Goal: Task Accomplishment & Management: Complete application form

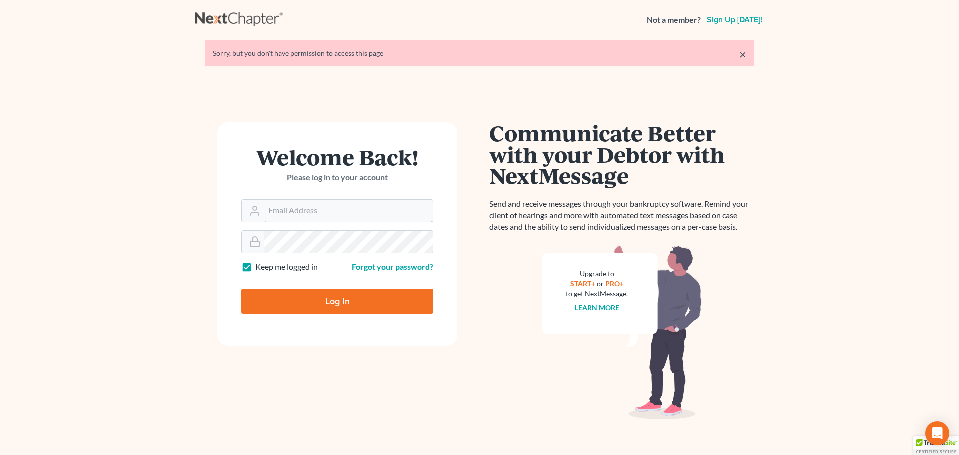
type input "[PERSON_NAME][EMAIL_ADDRESS][DOMAIN_NAME]"
click at [319, 303] on input "Log In" at bounding box center [337, 301] width 192 height 25
type input "Thinking..."
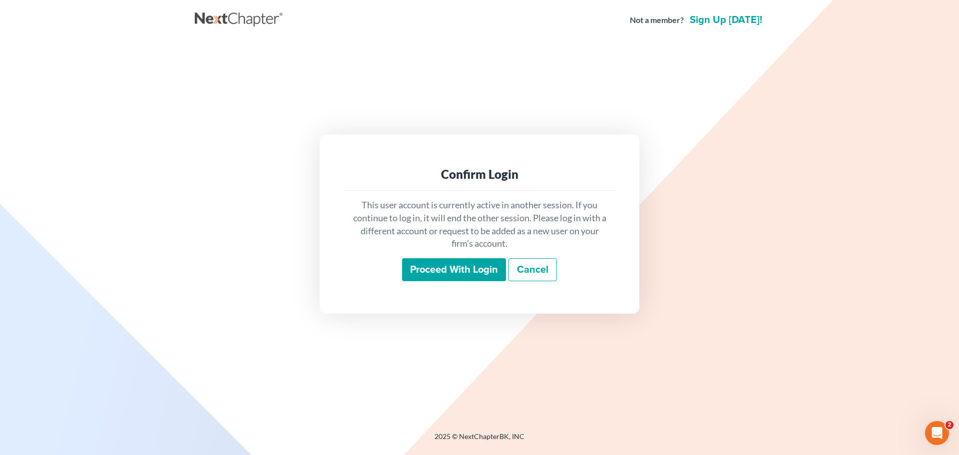
click at [472, 264] on input "Proceed with login" at bounding box center [454, 269] width 104 height 23
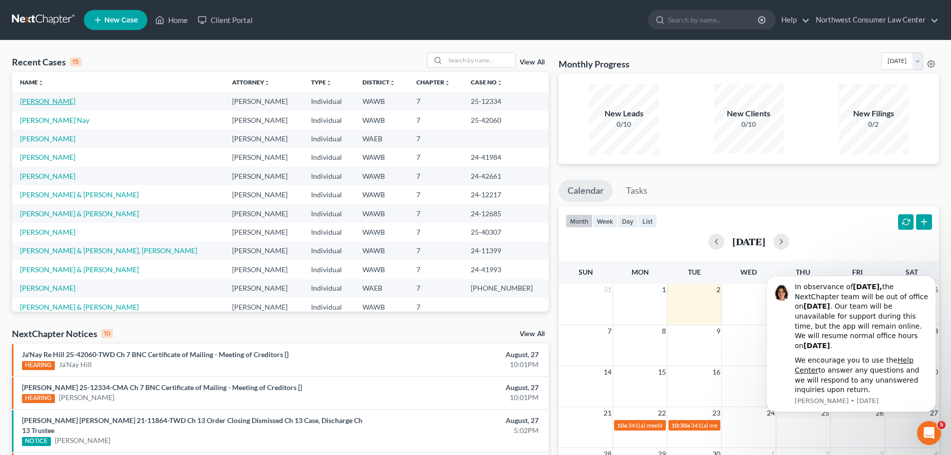
click at [48, 97] on link "[PERSON_NAME]" at bounding box center [47, 101] width 55 height 8
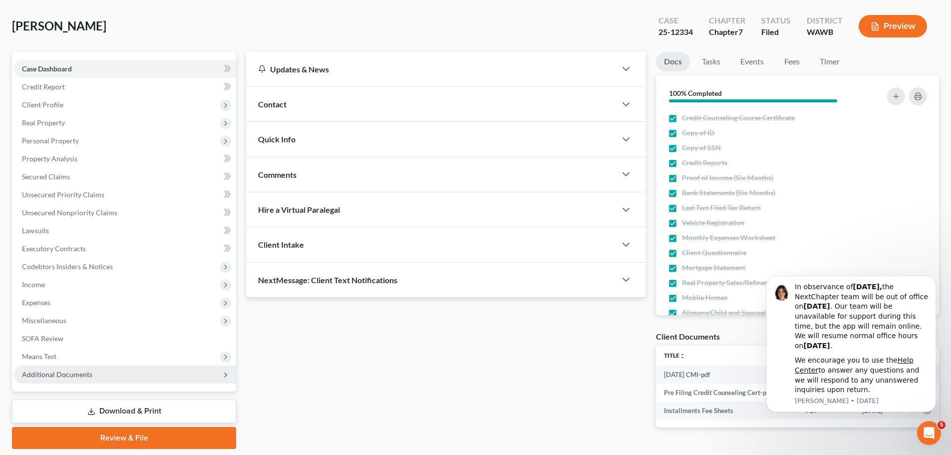
scroll to position [76, 0]
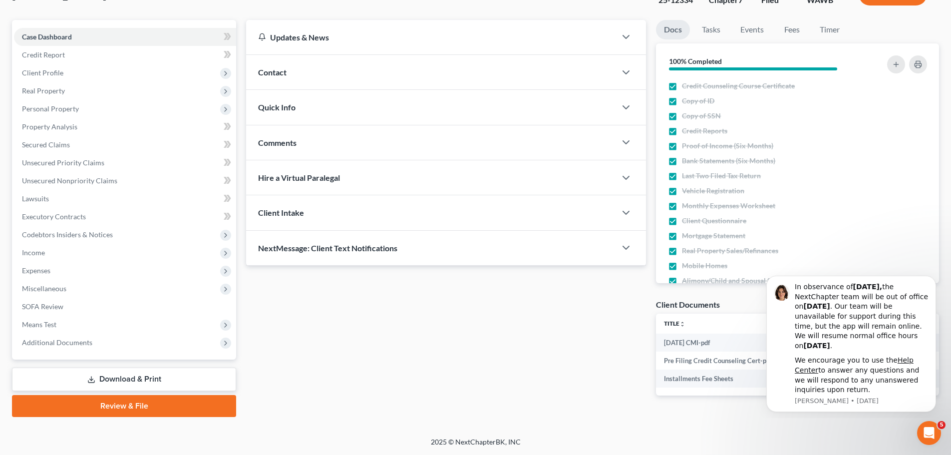
click at [135, 377] on link "Download & Print" at bounding box center [124, 379] width 224 height 23
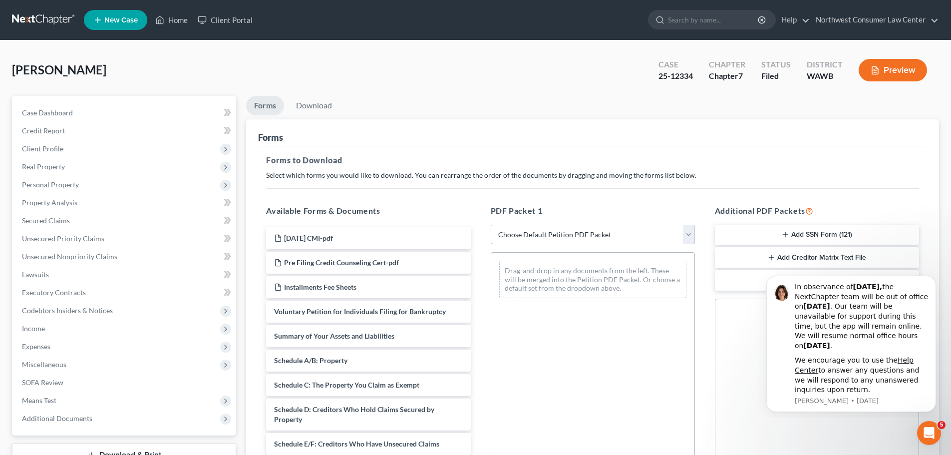
click at [610, 238] on select "Choose Default Petition PDF Packet Complete Bankruptcy Petition (all forms and …" at bounding box center [593, 235] width 204 height 20
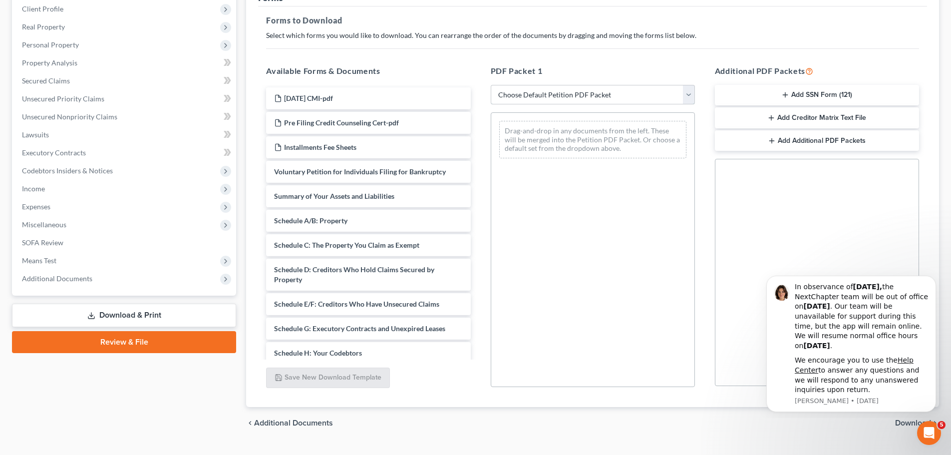
scroll to position [150, 0]
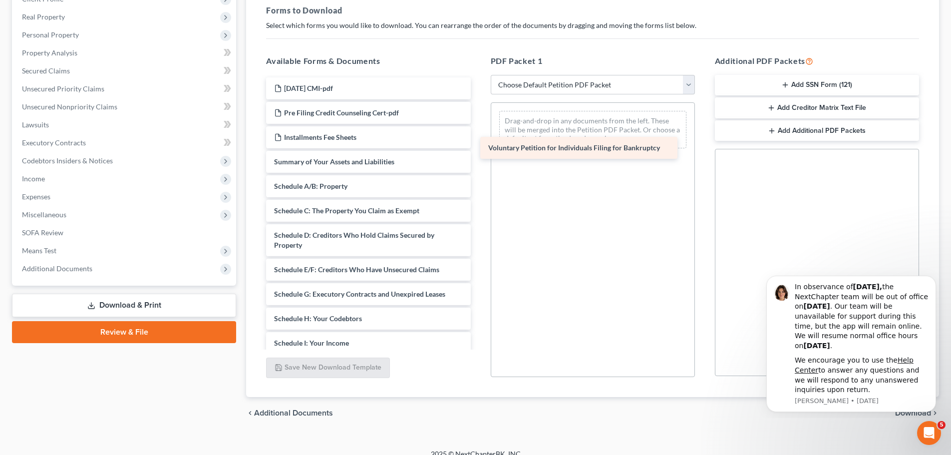
drag, startPoint x: 374, startPoint y: 163, endPoint x: 588, endPoint y: 149, distance: 214.7
click at [478, 149] on div "Voluntary Petition for Individuals Filing for Bankruptcy 2025-08-22 CMI-pdf Pre…" at bounding box center [368, 340] width 220 height 527
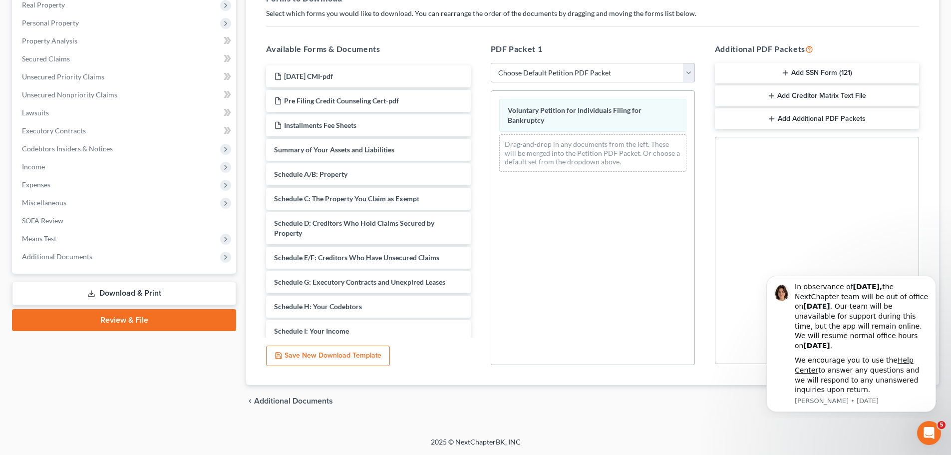
scroll to position [0, 0]
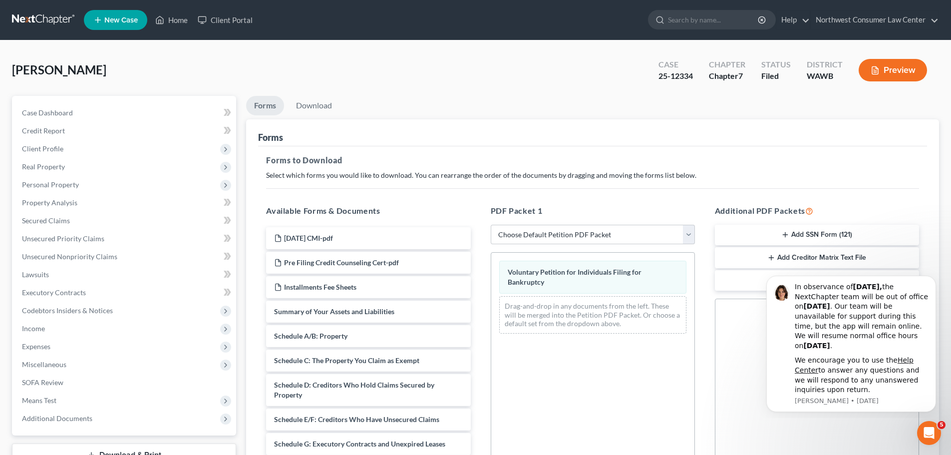
click at [871, 77] on button "Preview" at bounding box center [893, 70] width 68 height 22
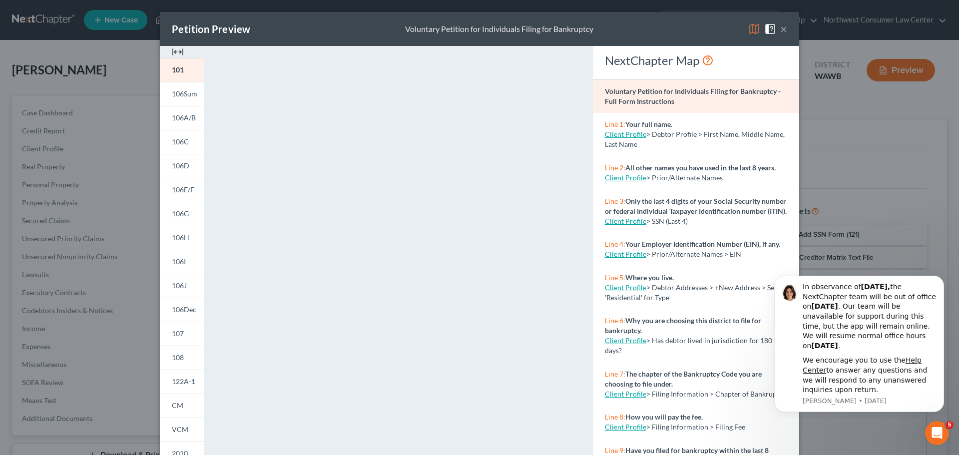
click at [781, 25] on button "×" at bounding box center [783, 29] width 7 height 12
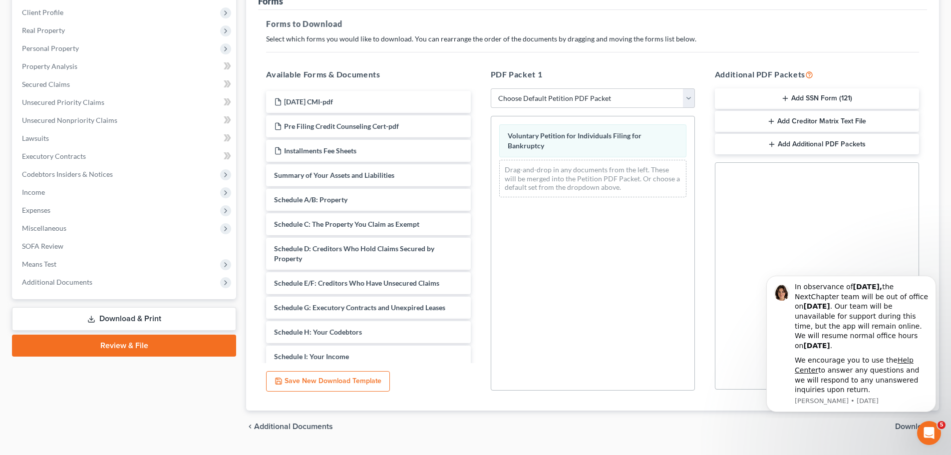
scroll to position [162, 0]
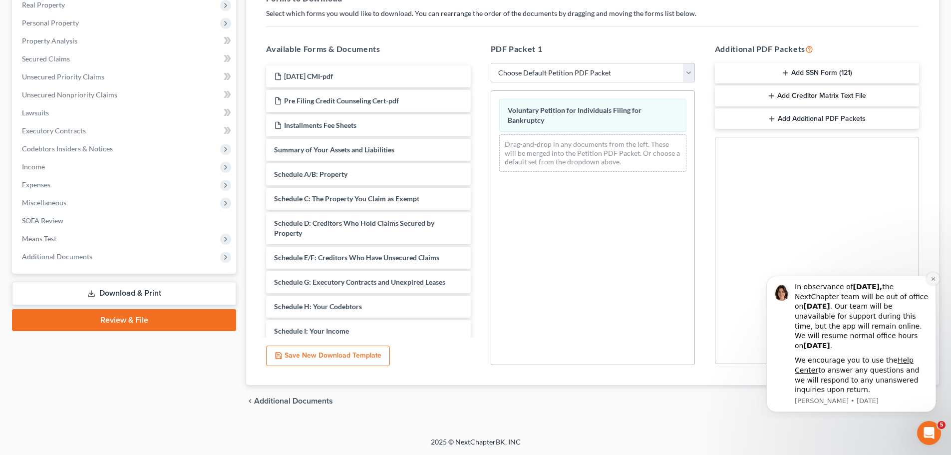
click at [931, 278] on icon "Dismiss notification" at bounding box center [933, 278] width 5 height 5
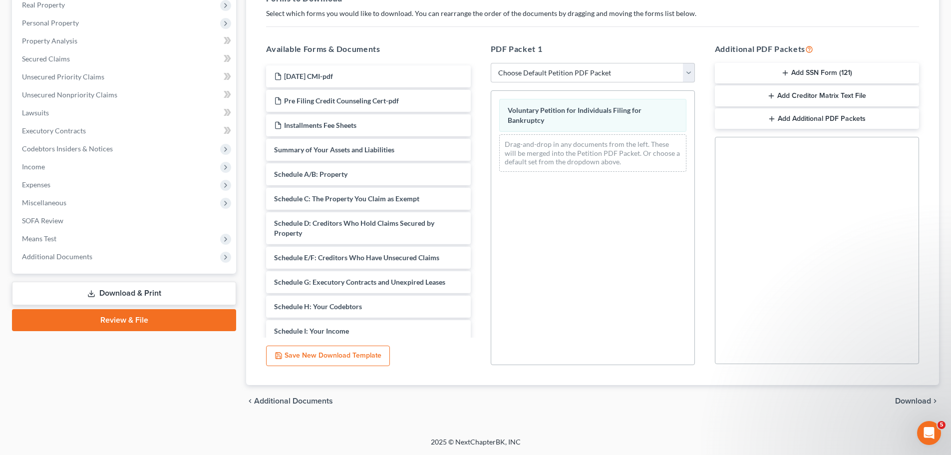
click at [916, 396] on div "chevron_left Additional Documents Download chevron_right" at bounding box center [592, 401] width 693 height 32
click at [912, 400] on span "Download" at bounding box center [913, 401] width 36 height 8
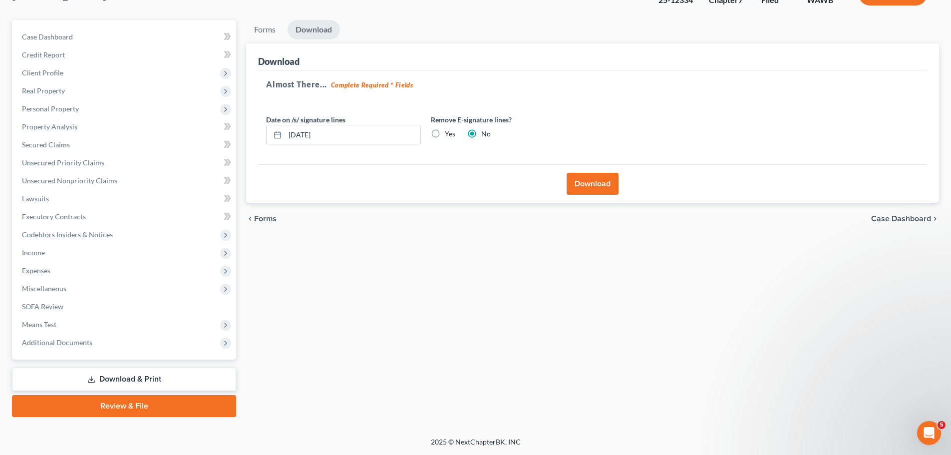
click at [446, 134] on label "Yes" at bounding box center [450, 134] width 10 height 10
click at [449, 134] on input "Yes" at bounding box center [452, 132] width 6 height 6
radio input "true"
radio input "false"
click at [599, 188] on button "Download" at bounding box center [593, 184] width 52 height 22
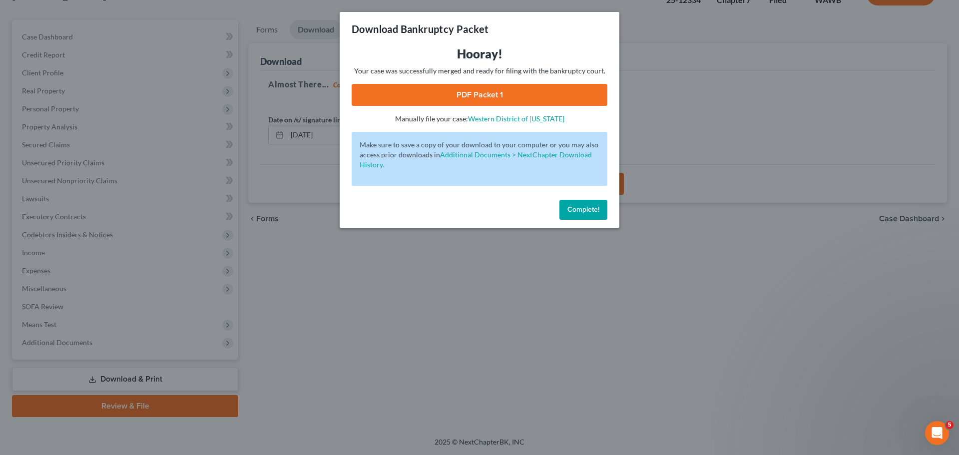
click at [508, 90] on link "PDF Packet 1" at bounding box center [480, 95] width 256 height 22
click at [593, 204] on button "Complete!" at bounding box center [583, 210] width 48 height 20
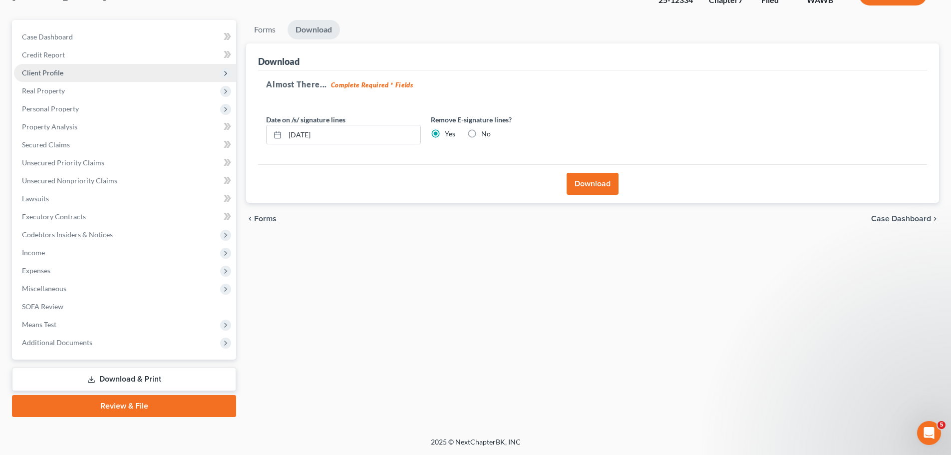
click at [123, 75] on span "Client Profile" at bounding box center [125, 73] width 222 height 18
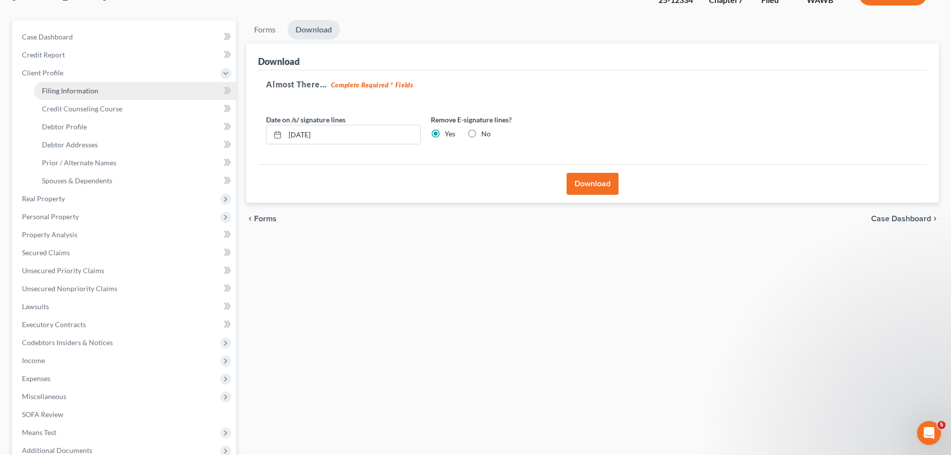
click at [124, 93] on link "Filing Information" at bounding box center [135, 91] width 202 height 18
select select "1"
select select "0"
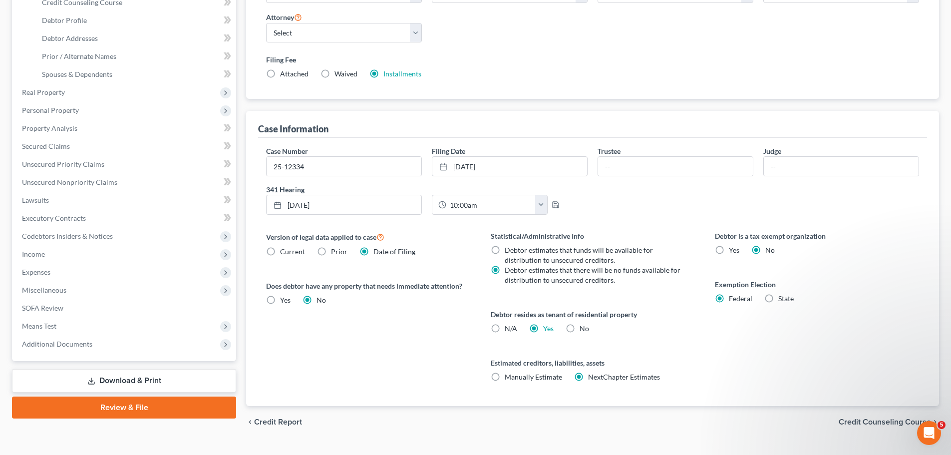
scroll to position [203, 0]
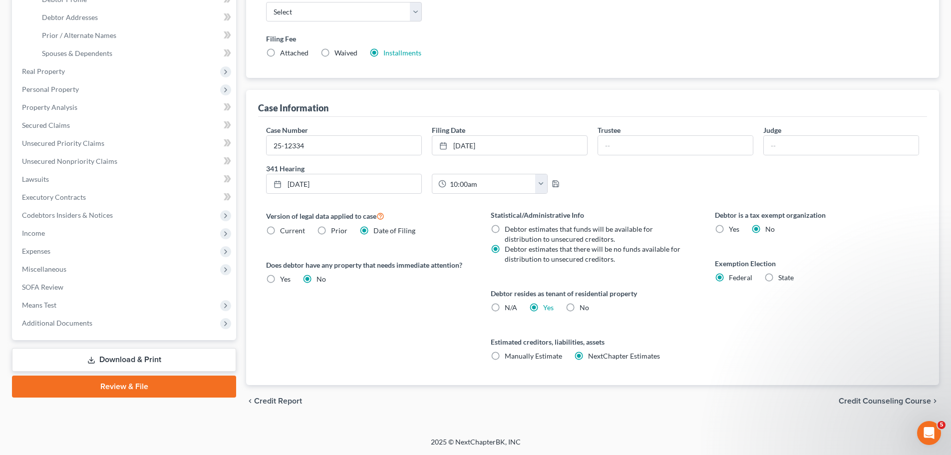
click at [867, 398] on span "Credit Counseling Course" at bounding box center [885, 401] width 92 height 8
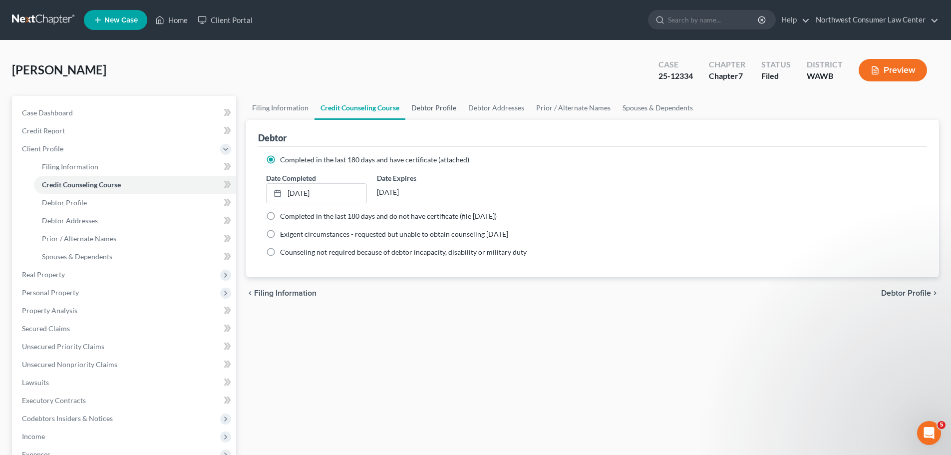
click at [444, 101] on link "Debtor Profile" at bounding box center [433, 108] width 57 height 24
select select "0"
select select "1"
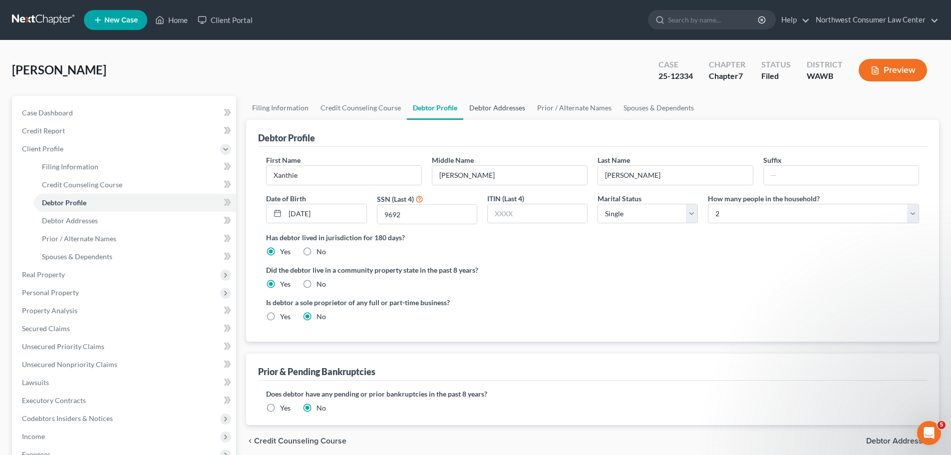
click at [503, 108] on link "Debtor Addresses" at bounding box center [497, 108] width 68 height 24
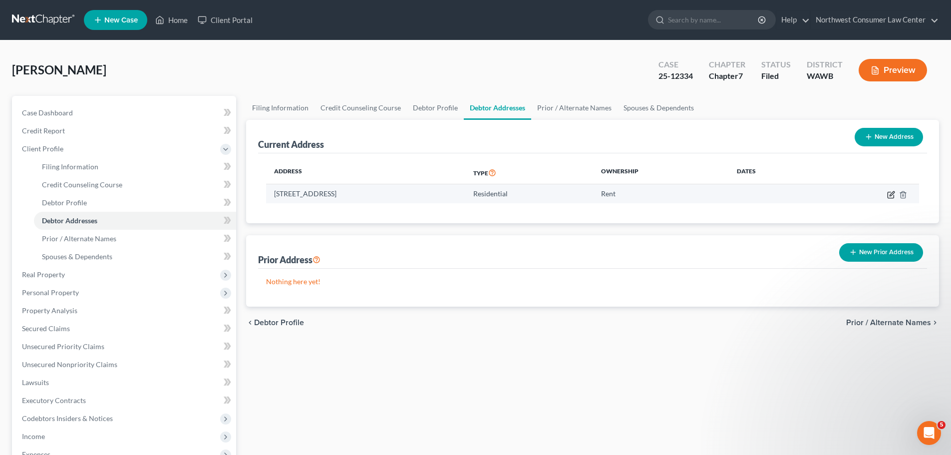
click at [891, 198] on td at bounding box center [868, 193] width 101 height 19
click at [894, 195] on icon "button" at bounding box center [891, 195] width 6 height 6
select select "50"
select select "16"
select select "0"
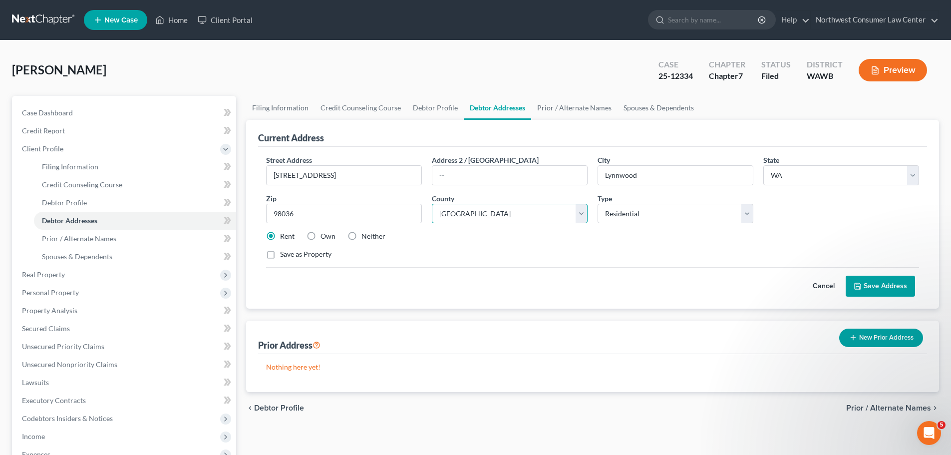
click at [486, 212] on select "County Adams County Asotin County Benton County Chelan County Clallam County Cl…" at bounding box center [510, 214] width 156 height 20
select select "30"
click at [432, 204] on select "County Adams County Asotin County Benton County Chelan County Clallam County Cl…" at bounding box center [510, 214] width 156 height 20
click at [885, 287] on button "Save Address" at bounding box center [880, 286] width 69 height 21
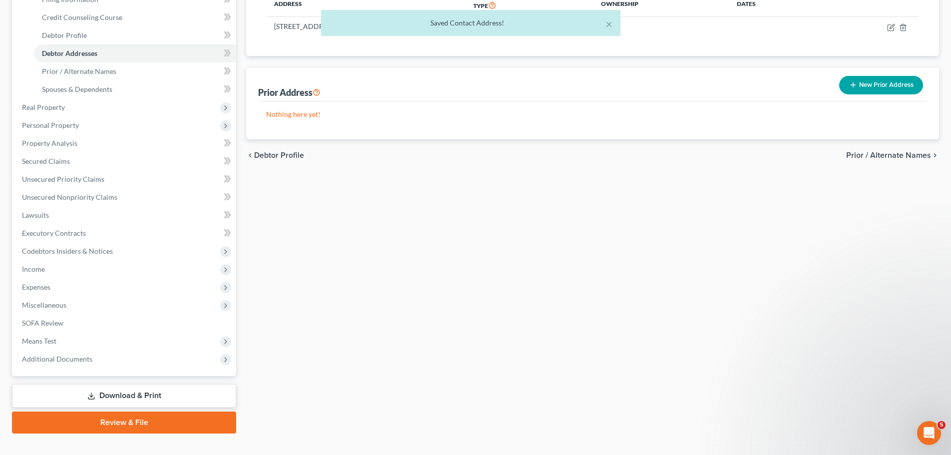
scroll to position [184, 0]
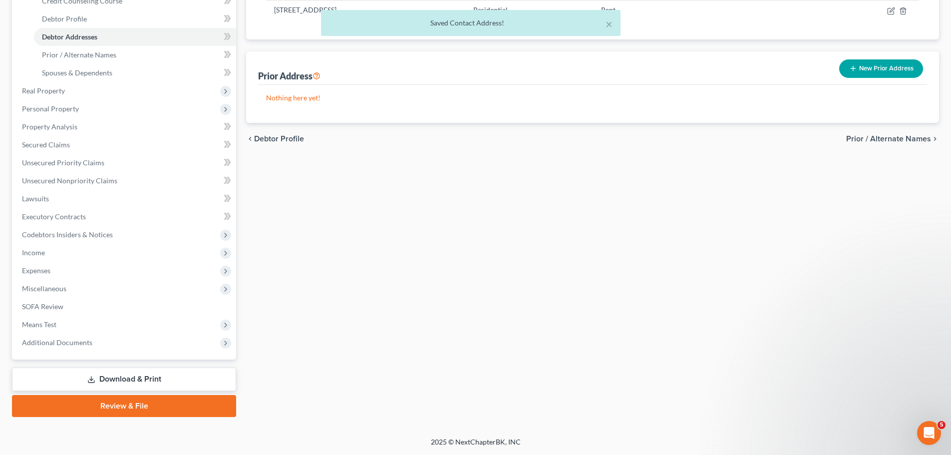
click at [148, 379] on link "Download & Print" at bounding box center [124, 379] width 224 height 23
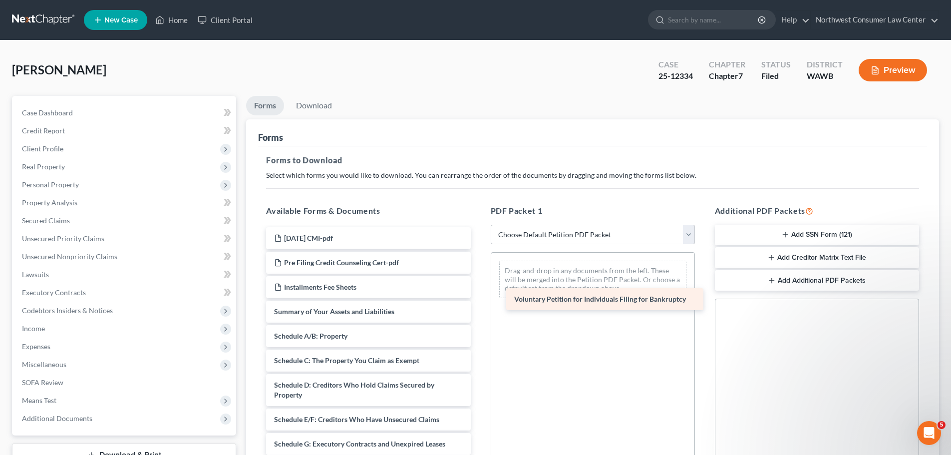
drag, startPoint x: 343, startPoint y: 313, endPoint x: 600, endPoint y: 298, distance: 257.6
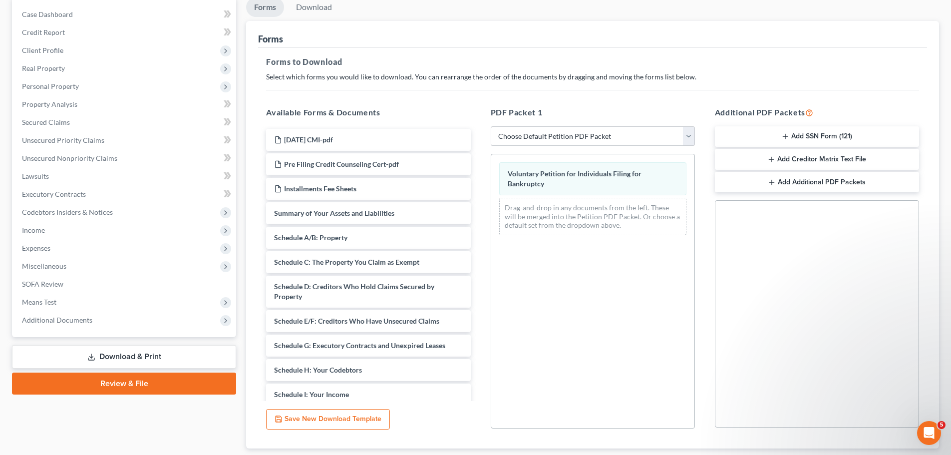
scroll to position [162, 0]
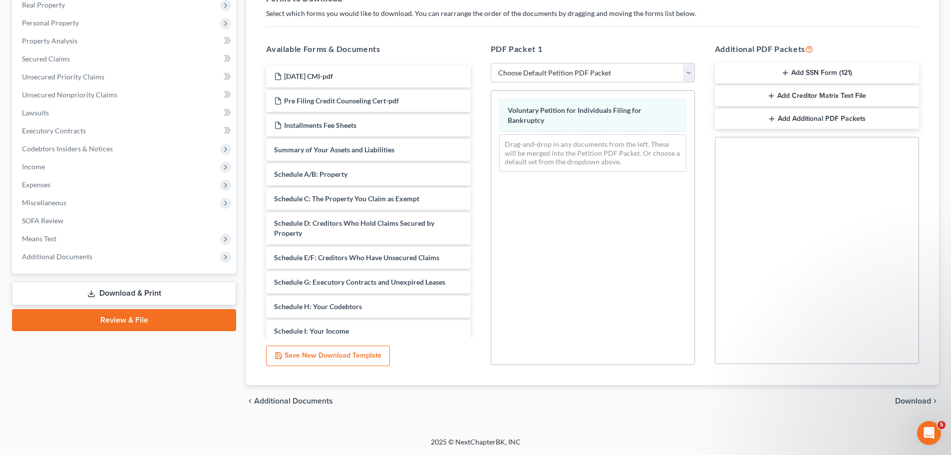
click at [920, 403] on span "Download" at bounding box center [913, 401] width 36 height 8
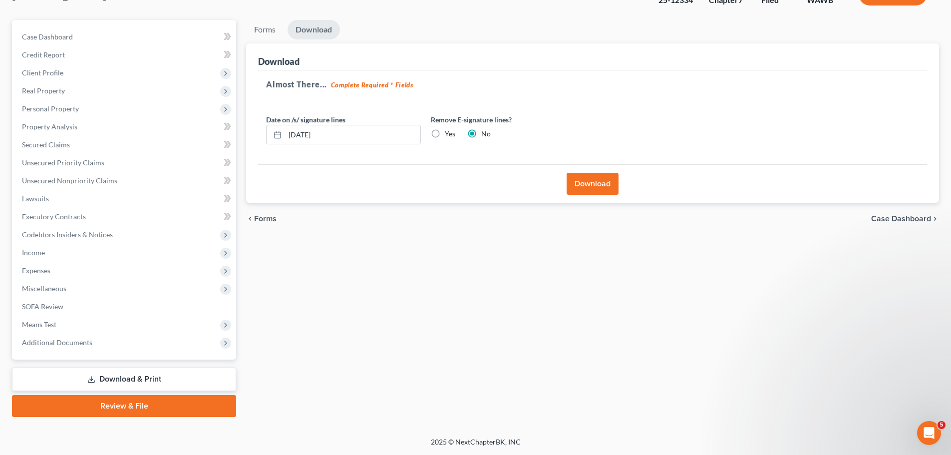
click at [450, 132] on label "Yes" at bounding box center [450, 134] width 10 height 10
click at [450, 132] on input "Yes" at bounding box center [452, 132] width 6 height 6
radio input "true"
radio input "false"
click at [583, 183] on button "Download" at bounding box center [593, 184] width 52 height 22
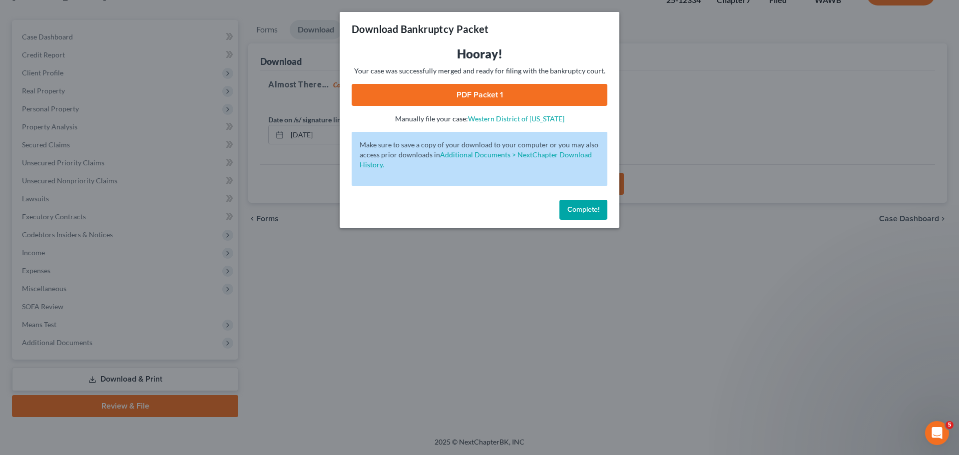
click at [463, 95] on link "PDF Packet 1" at bounding box center [480, 95] width 256 height 22
click at [581, 203] on button "Complete!" at bounding box center [583, 210] width 48 height 20
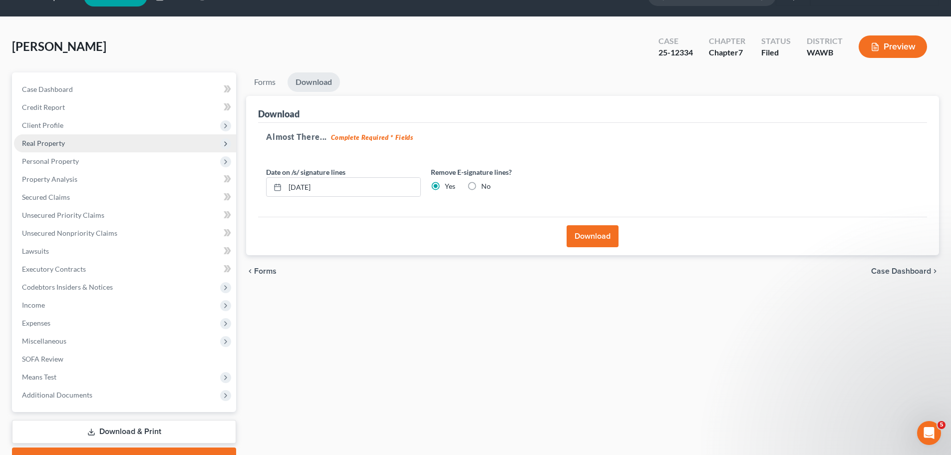
scroll to position [0, 0]
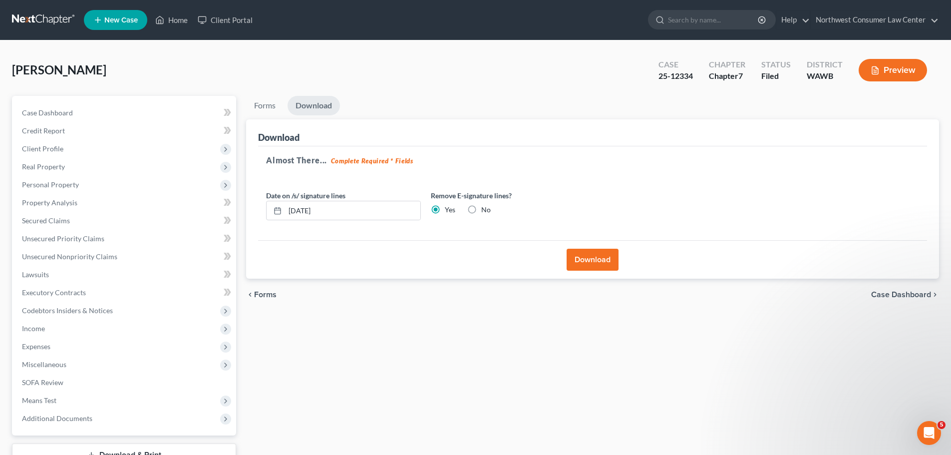
click at [38, 21] on link at bounding box center [44, 20] width 64 height 18
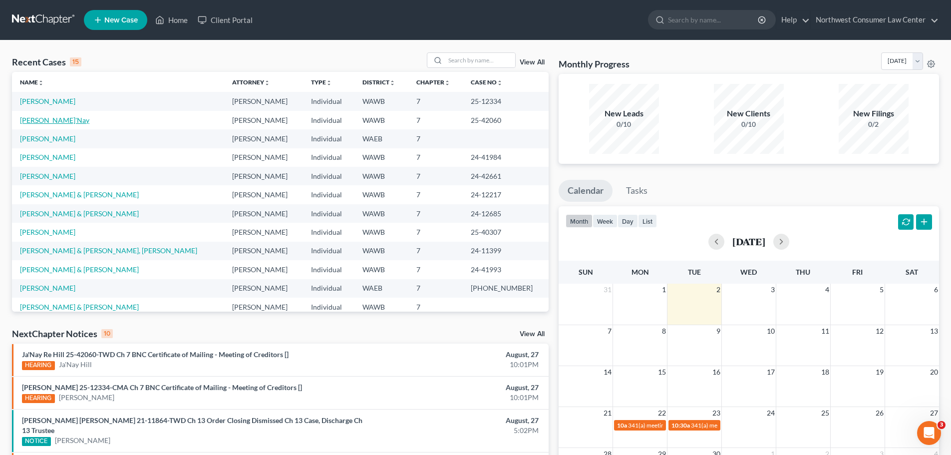
click at [44, 120] on link "[PERSON_NAME]'Nay" at bounding box center [54, 120] width 69 height 8
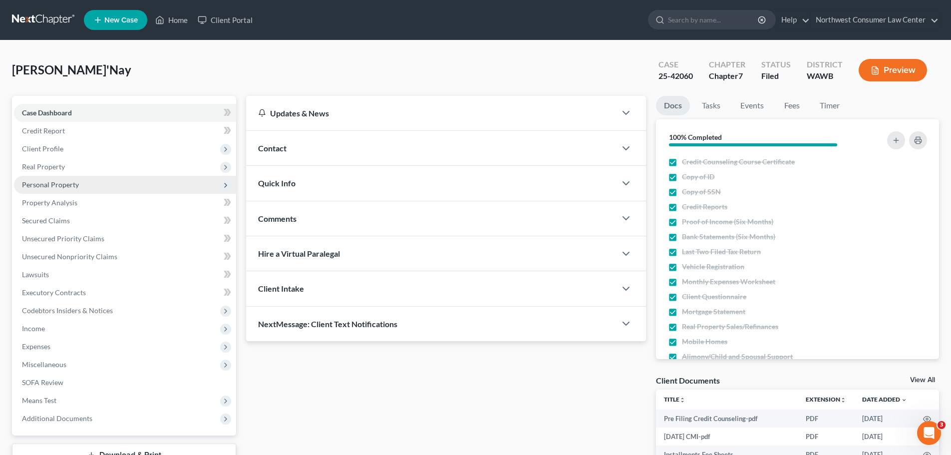
click at [177, 189] on span "Personal Property" at bounding box center [125, 185] width 222 height 18
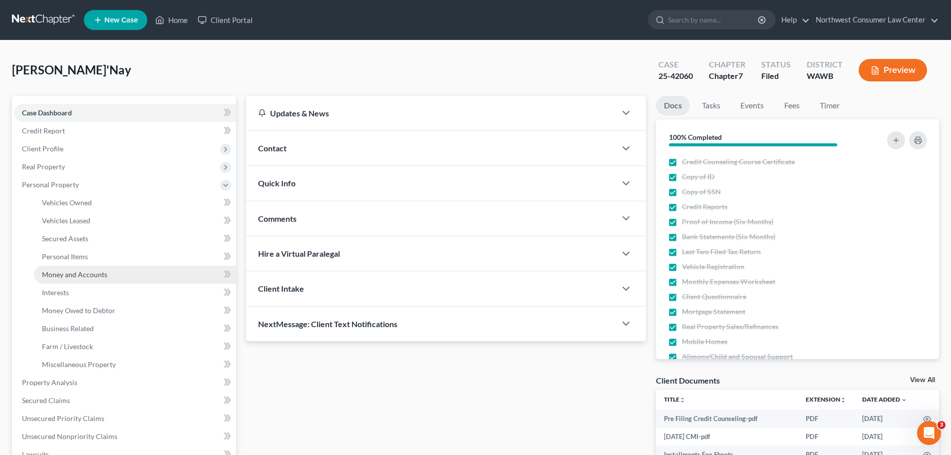
click at [151, 267] on link "Money and Accounts" at bounding box center [135, 275] width 202 height 18
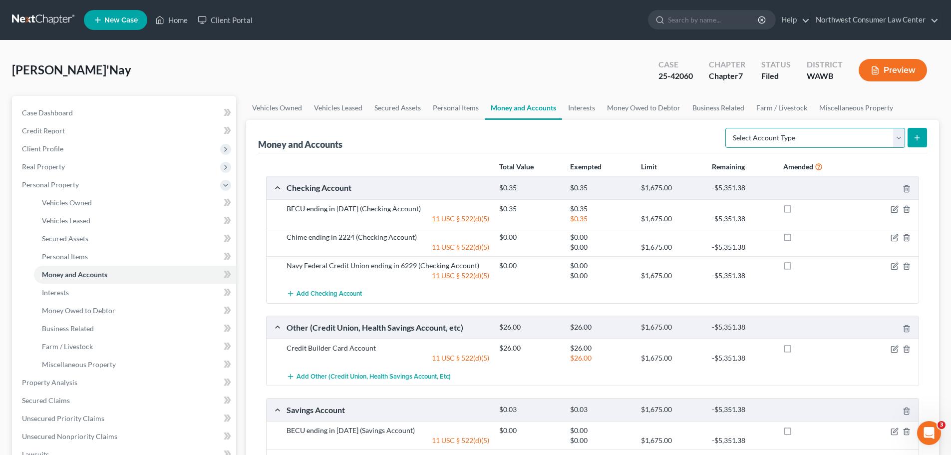
click at [882, 140] on select "Select Account Type Brokerage Cash on Hand Certificates of Deposit Checking Acc…" at bounding box center [816, 138] width 180 height 20
click at [837, 135] on select "Select Account Type Brokerage Cash on Hand Certificates of Deposit Checking Acc…" at bounding box center [816, 138] width 180 height 20
select select "other"
click at [728, 128] on select "Select Account Type Brokerage Cash on Hand Certificates of Deposit Checking Acc…" at bounding box center [816, 138] width 180 height 20
click at [915, 136] on icon "submit" at bounding box center [917, 138] width 8 height 8
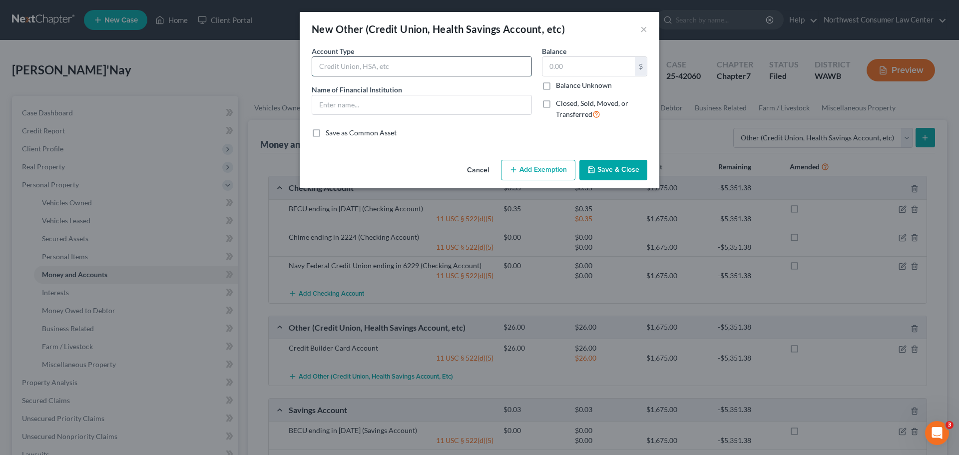
click at [393, 70] on input "text" at bounding box center [421, 66] width 219 height 19
type input "Spot Me LOC Account"
click at [433, 110] on input "text" at bounding box center [421, 104] width 219 height 19
type input "Chime ending in 9LOC"
click at [584, 61] on input "text" at bounding box center [588, 66] width 92 height 19
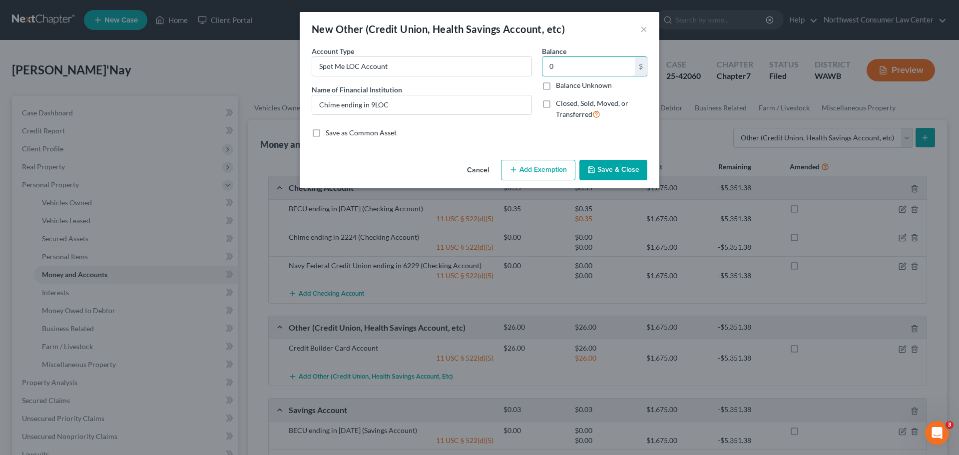
type input "0"
drag, startPoint x: 555, startPoint y: 189, endPoint x: 530, endPoint y: 198, distance: 27.0
drag, startPoint x: 530, startPoint y: 198, endPoint x: 422, endPoint y: 151, distance: 117.4
click at [422, 151] on div "An exemption set must first be selected from the Filing Information section. Co…" at bounding box center [480, 101] width 360 height 110
click at [617, 167] on button "Save & Close" at bounding box center [613, 170] width 68 height 21
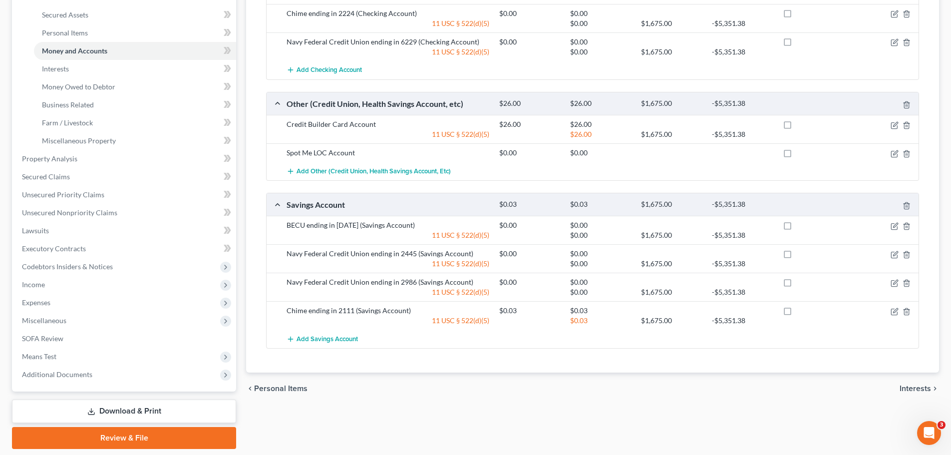
scroll to position [250, 0]
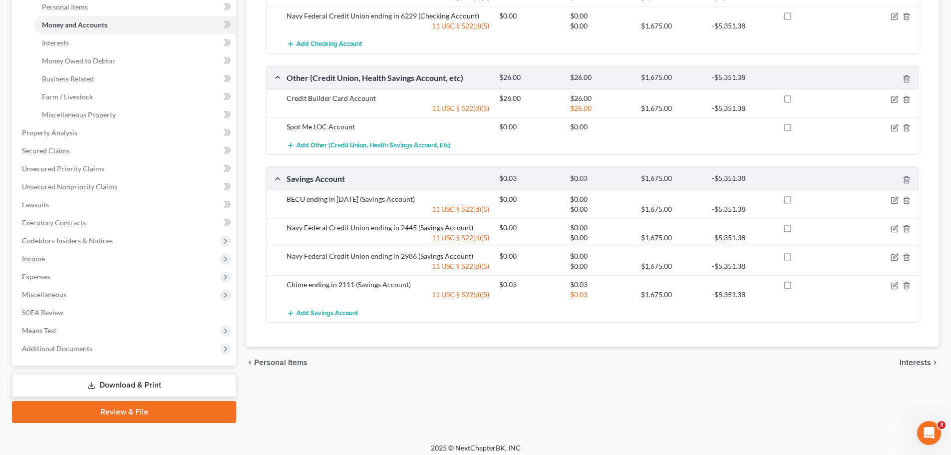
click at [797, 129] on label at bounding box center [797, 129] width 0 height 0
click at [801, 126] on input "checkbox" at bounding box center [804, 125] width 6 height 6
checkbox input "true"
click at [893, 126] on icon "button" at bounding box center [895, 128] width 8 height 8
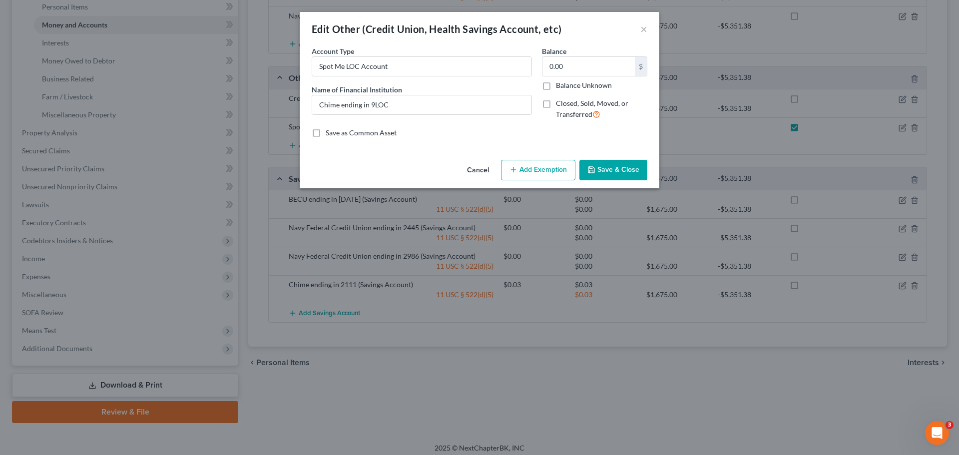
click at [534, 170] on button "Add Exemption" at bounding box center [538, 170] width 74 height 21
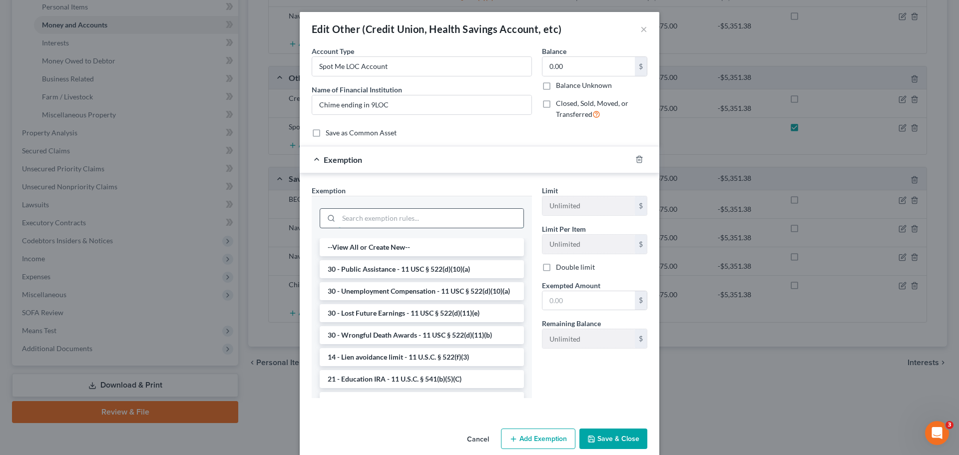
click at [413, 222] on input "search" at bounding box center [431, 218] width 185 height 19
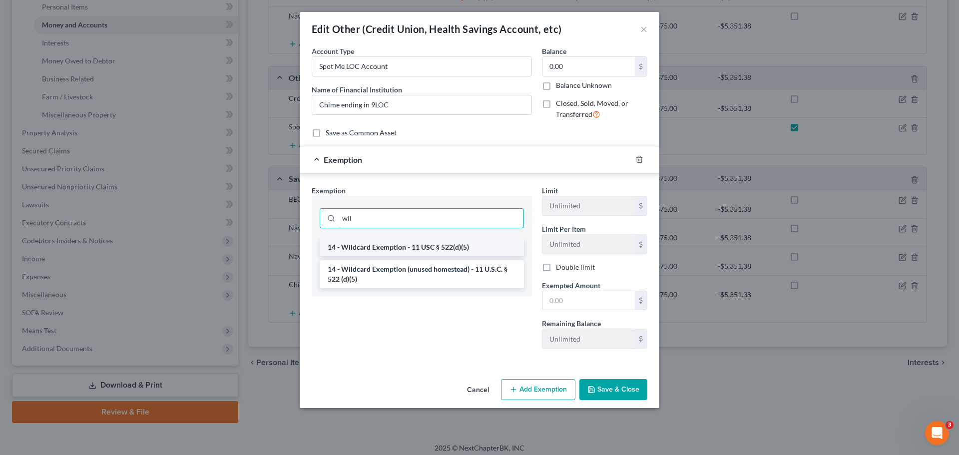
type input "wil"
click at [421, 244] on li "14 - Wildcard Exemption - 11 USC § 522(d)(5)" at bounding box center [422, 247] width 204 height 18
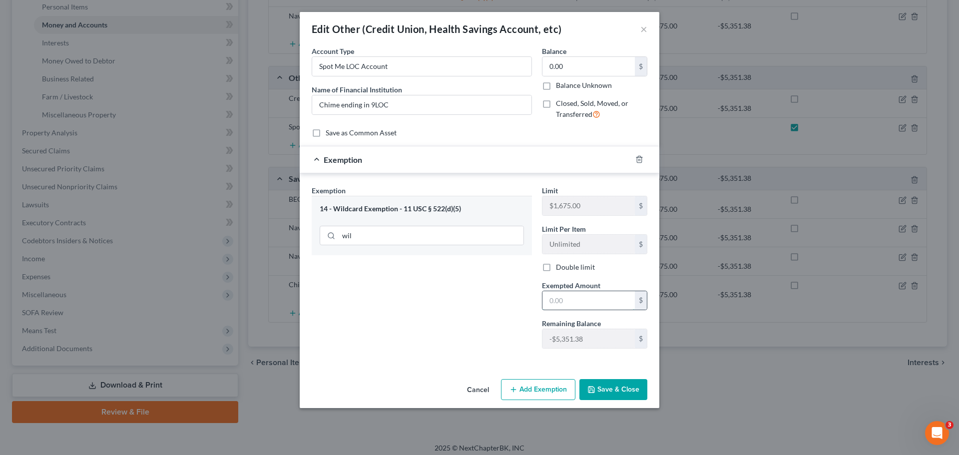
click at [583, 309] on input "text" at bounding box center [588, 300] width 92 height 19
type input "0"
click at [454, 325] on div "Exemption Set must be selected for CA. Exemption * 14 - Wildcard Exemption - 11…" at bounding box center [422, 270] width 230 height 171
click at [628, 392] on button "Save & Close" at bounding box center [613, 389] width 68 height 21
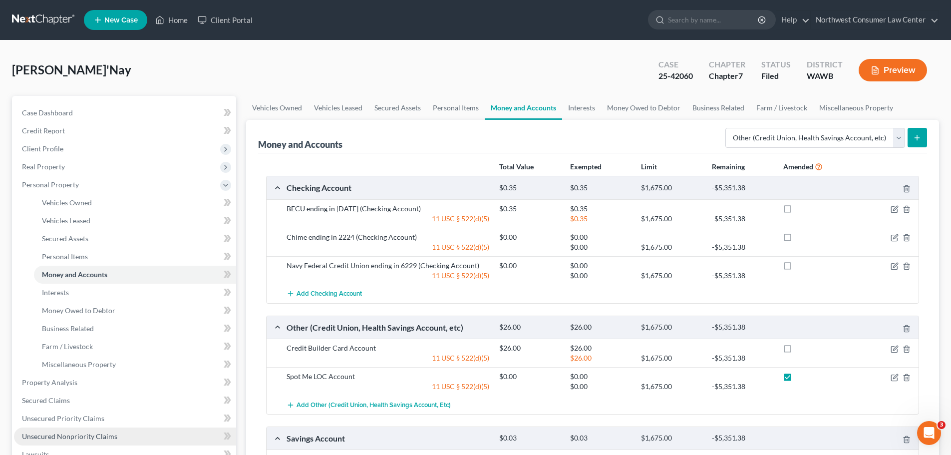
scroll to position [256, 0]
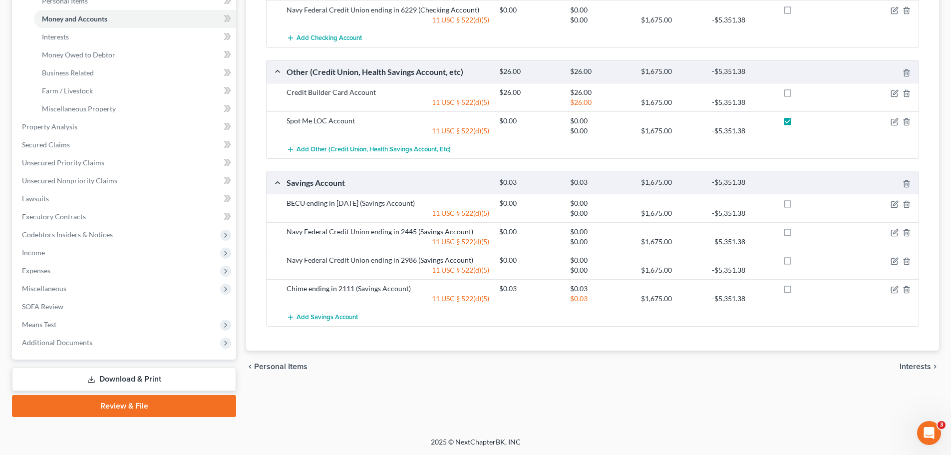
click at [156, 377] on link "Download & Print" at bounding box center [124, 379] width 224 height 23
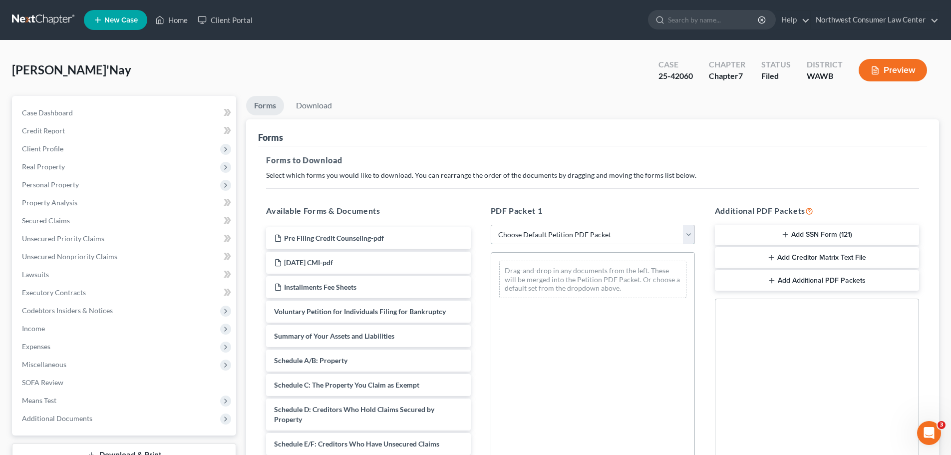
click at [578, 232] on select "Choose Default Petition PDF Packet Complete Bankruptcy Petition (all forms and …" at bounding box center [593, 235] width 204 height 20
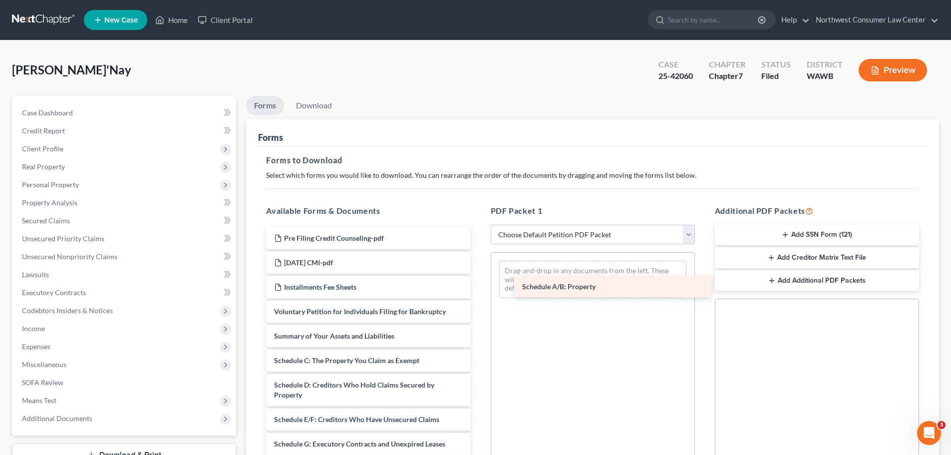
drag, startPoint x: 336, startPoint y: 361, endPoint x: 584, endPoint y: 287, distance: 258.8
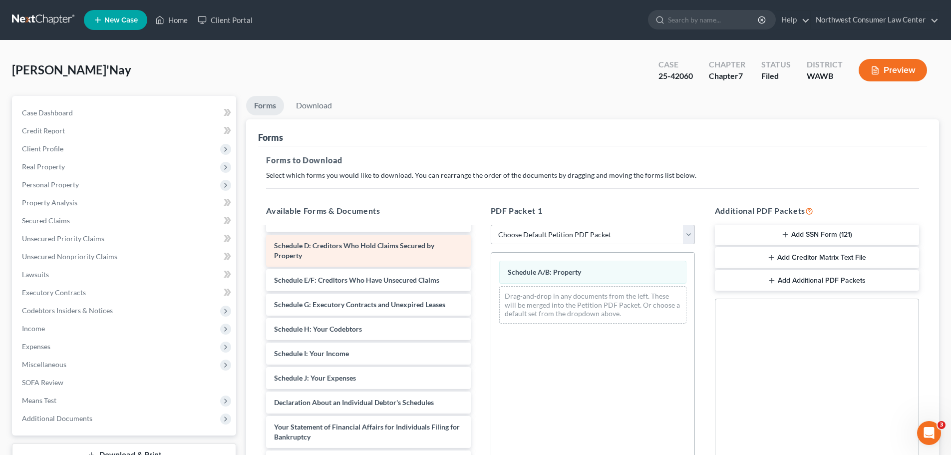
scroll to position [150, 0]
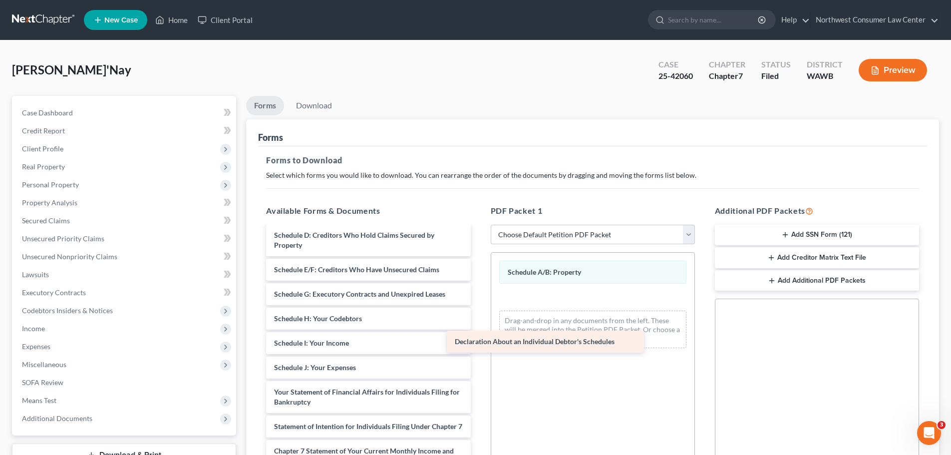
drag, startPoint x: 395, startPoint y: 392, endPoint x: 579, endPoint y: 340, distance: 191.6
click at [478, 340] on div "Declaration About an Individual Debtor's Schedules Pre Filing Credit Counseling…" at bounding box center [368, 328] width 220 height 502
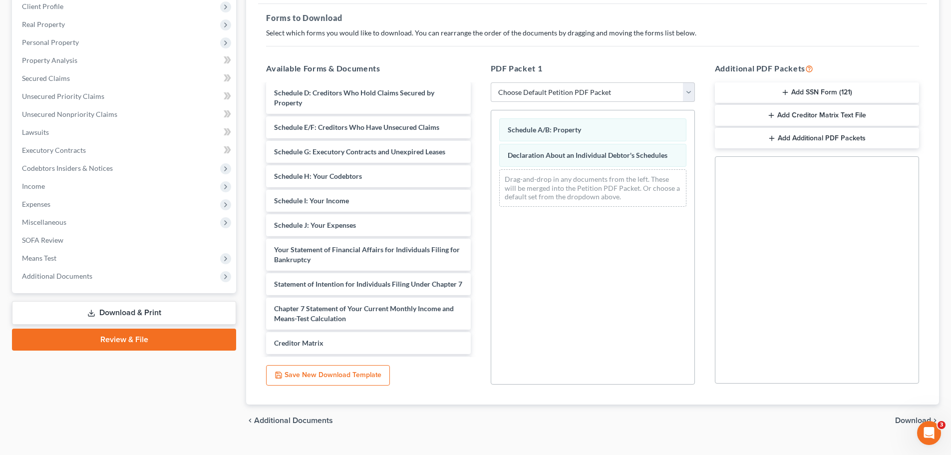
scroll to position [162, 0]
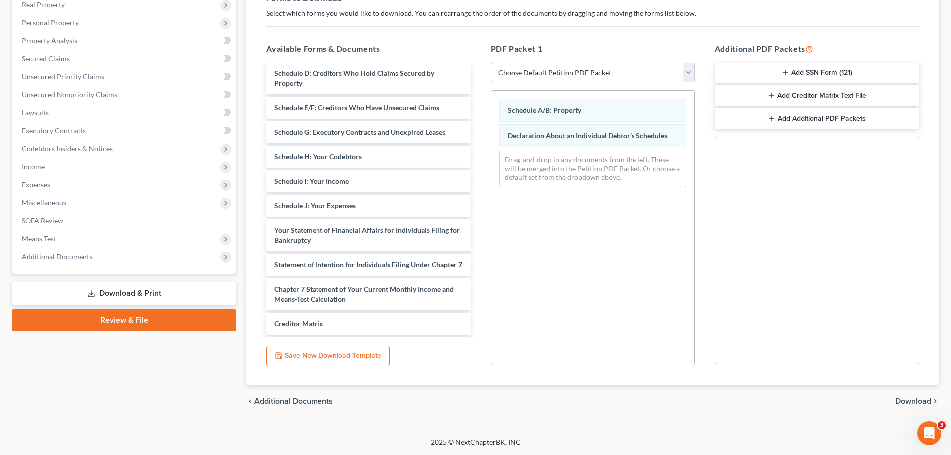
click at [904, 401] on span "Download" at bounding box center [913, 401] width 36 height 8
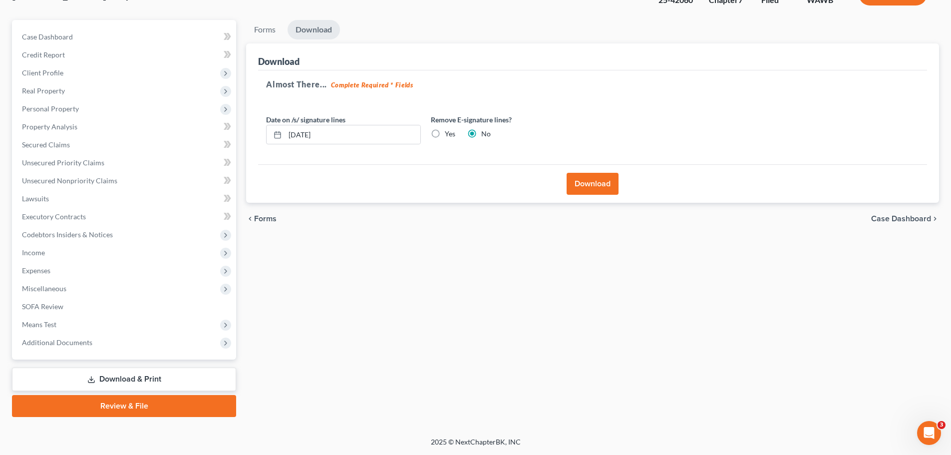
click at [454, 134] on label "Yes" at bounding box center [450, 134] width 10 height 10
click at [454, 134] on input "Yes" at bounding box center [452, 132] width 6 height 6
radio input "true"
radio input "false"
click at [615, 188] on button "Download" at bounding box center [593, 184] width 52 height 22
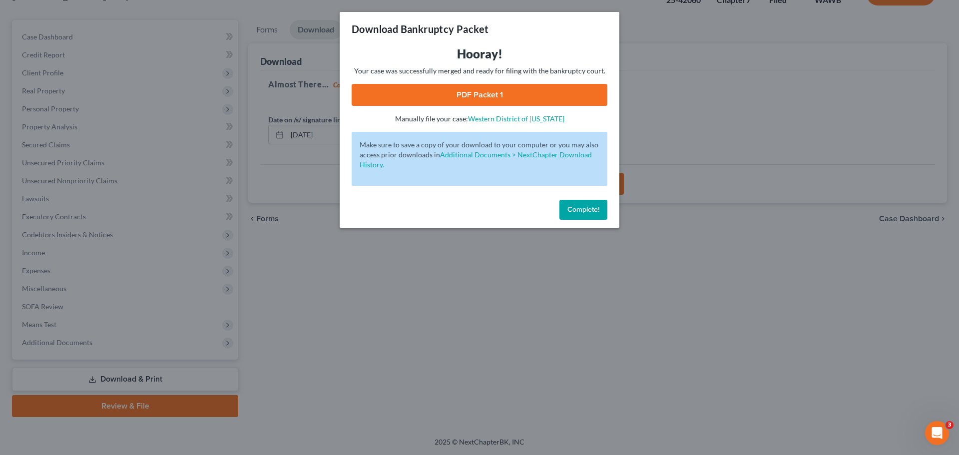
click at [515, 96] on link "PDF Packet 1" at bounding box center [480, 95] width 256 height 22
drag, startPoint x: 578, startPoint y: 210, endPoint x: 547, endPoint y: 220, distance: 31.9
click at [578, 210] on span "Complete!" at bounding box center [583, 209] width 32 height 8
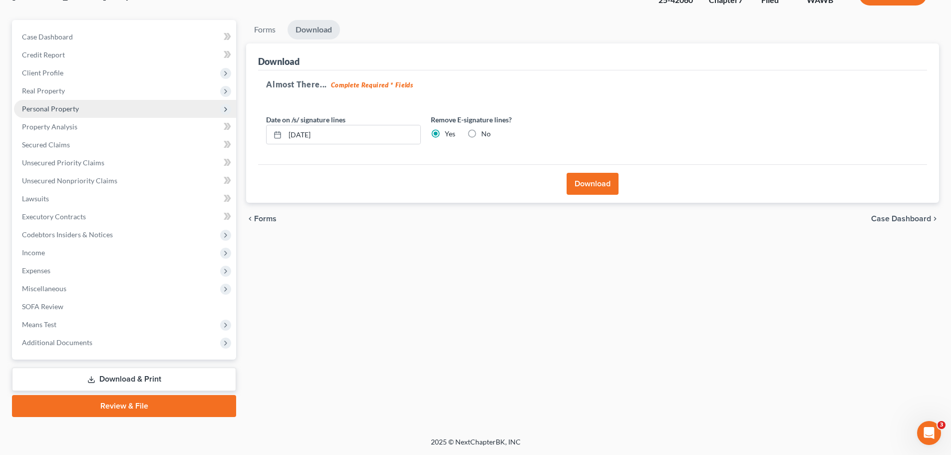
click at [80, 108] on span "Personal Property" at bounding box center [125, 109] width 222 height 18
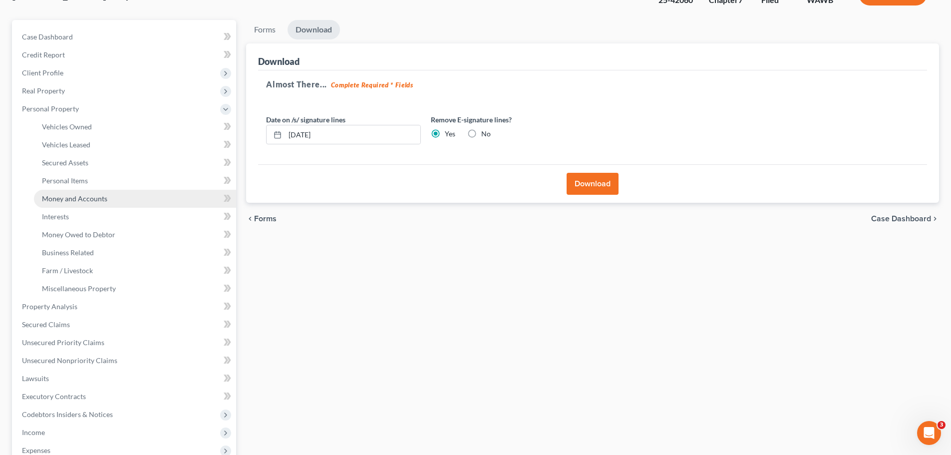
click at [122, 197] on link "Money and Accounts" at bounding box center [135, 199] width 202 height 18
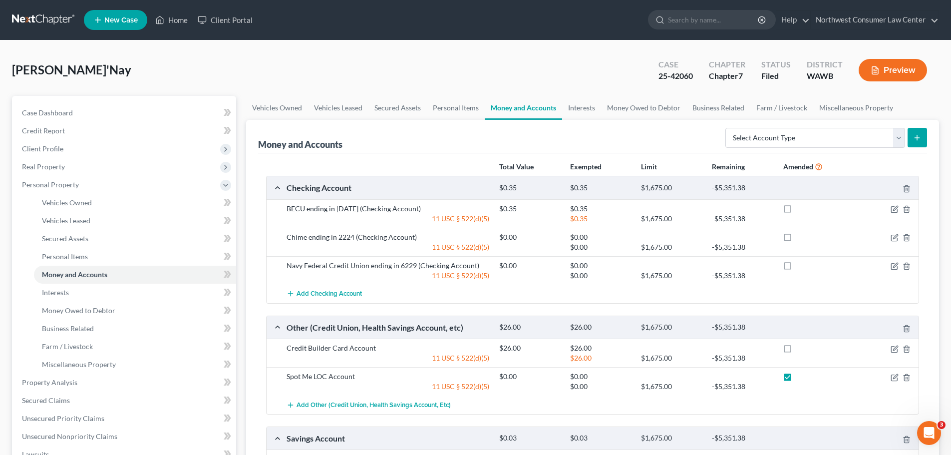
click at [797, 379] on label at bounding box center [797, 379] width 0 height 0
click at [801, 376] on input "checkbox" at bounding box center [804, 375] width 6 height 6
checkbox input "false"
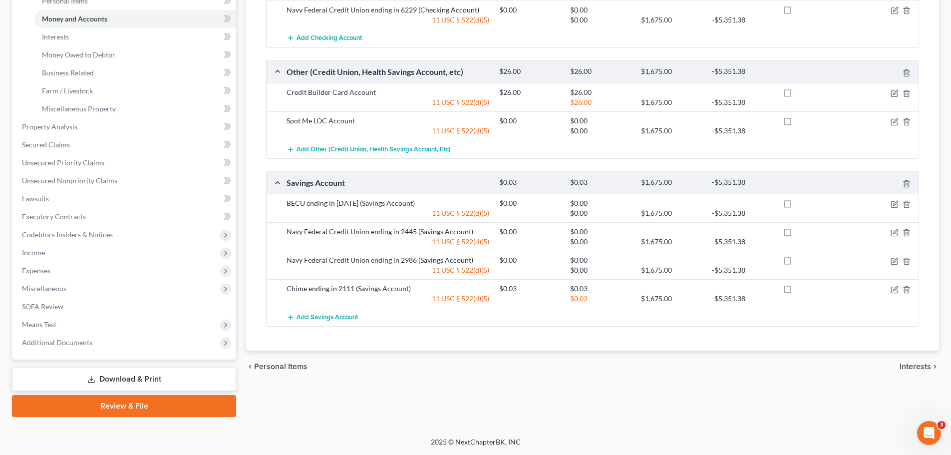
click at [137, 381] on link "Download & Print" at bounding box center [124, 379] width 224 height 23
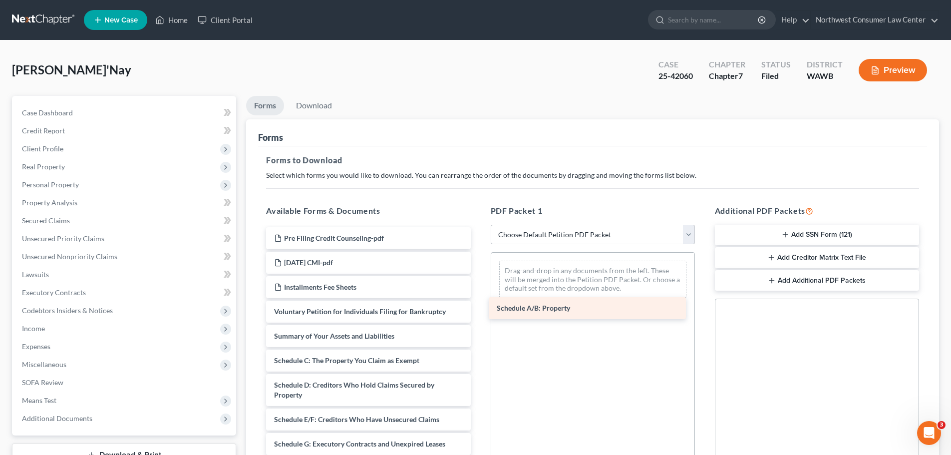
drag, startPoint x: 380, startPoint y: 358, endPoint x: 604, endPoint y: 305, distance: 229.4
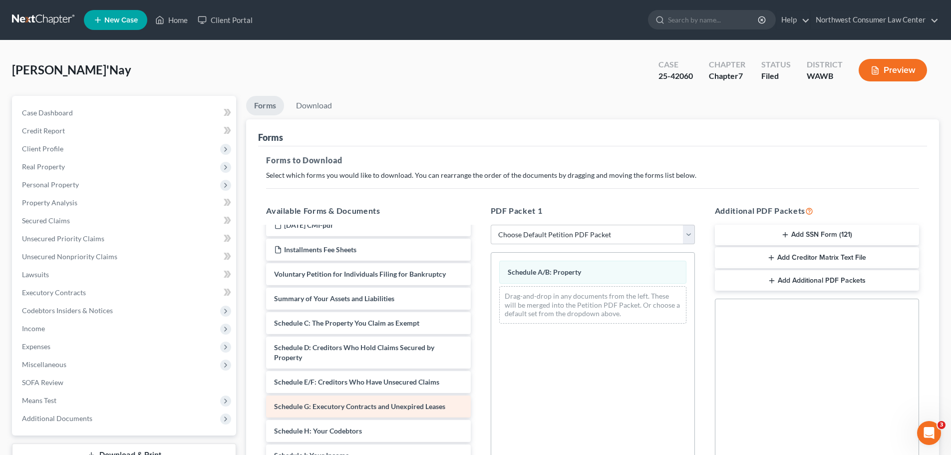
scroll to position [150, 0]
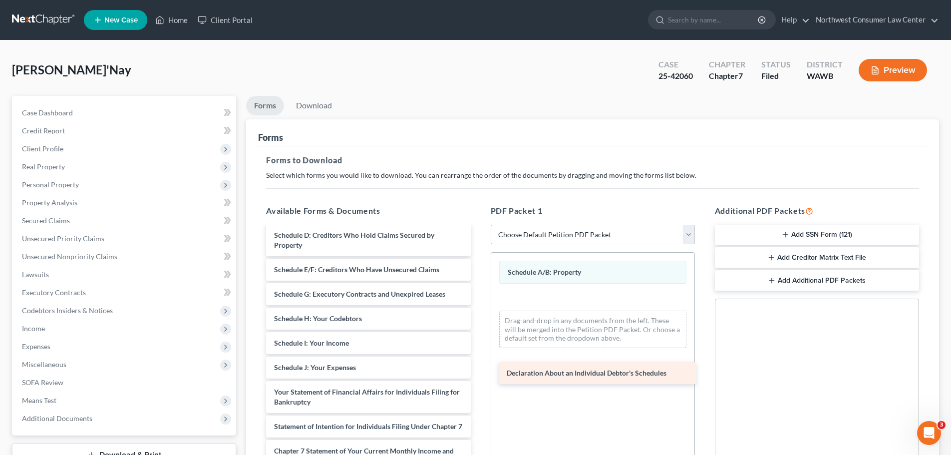
drag, startPoint x: 336, startPoint y: 397, endPoint x: 635, endPoint y: 347, distance: 303.7
click at [478, 347] on div "Declaration About an Individual Debtor's Schedules Pre Filing Credit Counseling…" at bounding box center [368, 328] width 220 height 502
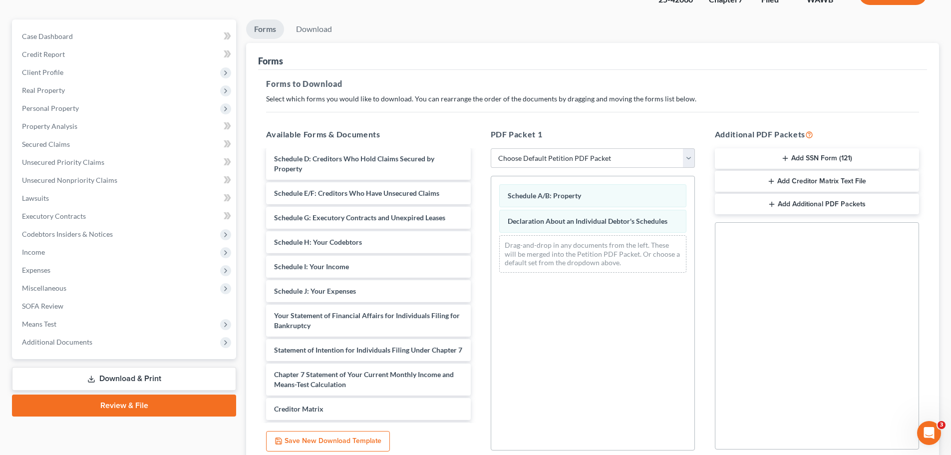
scroll to position [162, 0]
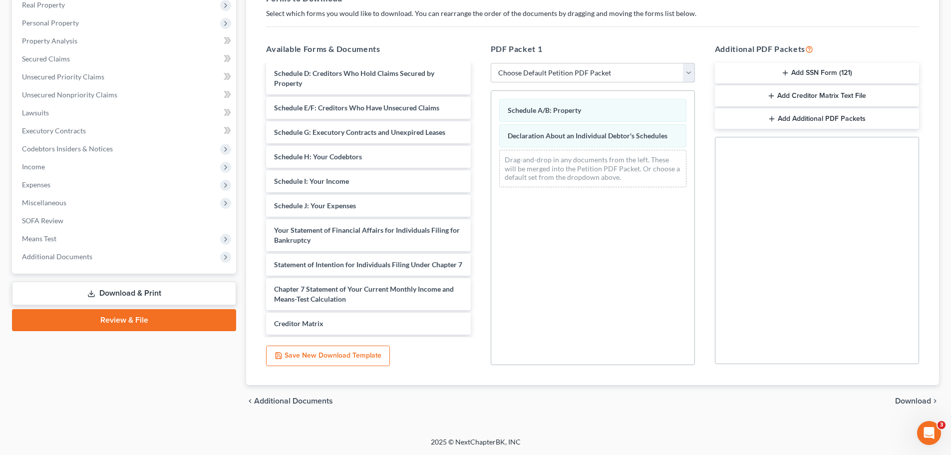
click at [914, 398] on span "Download" at bounding box center [913, 401] width 36 height 8
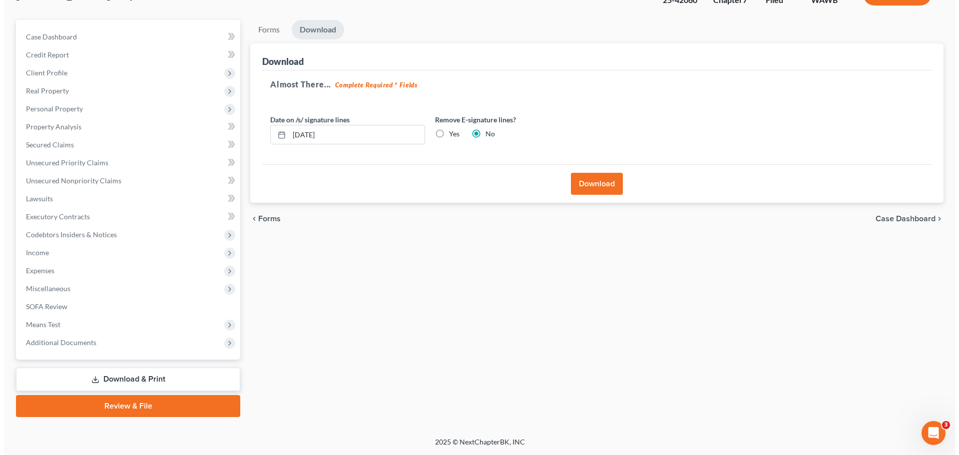
scroll to position [76, 0]
click at [444, 132] on div "Yes" at bounding box center [443, 134] width 24 height 10
click at [445, 134] on label "Yes" at bounding box center [450, 134] width 10 height 10
click at [449, 134] on input "Yes" at bounding box center [452, 132] width 6 height 6
radio input "true"
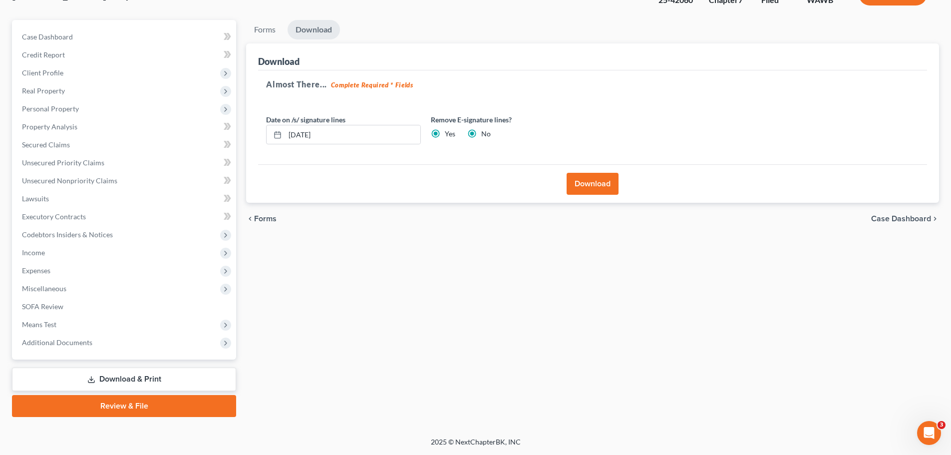
radio input "false"
click at [602, 183] on button "Download" at bounding box center [593, 184] width 52 height 22
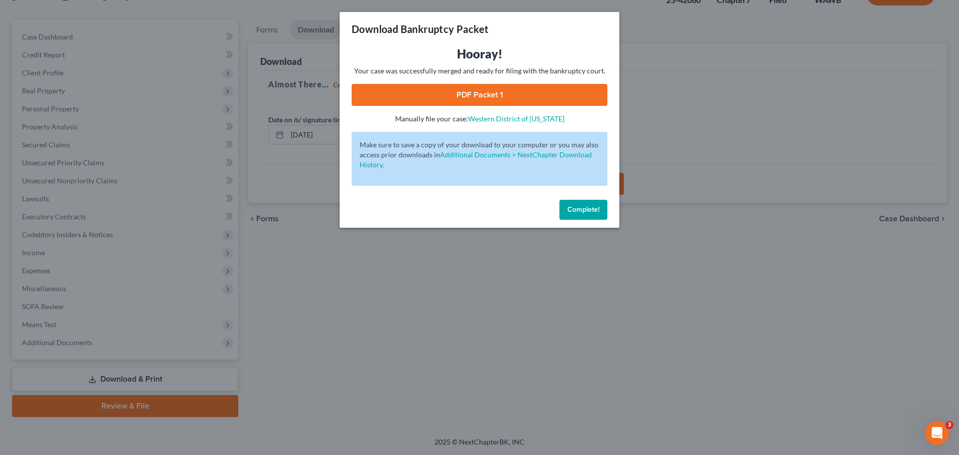
click at [496, 97] on link "PDF Packet 1" at bounding box center [480, 95] width 256 height 22
